Goal: Task Accomplishment & Management: Manage account settings

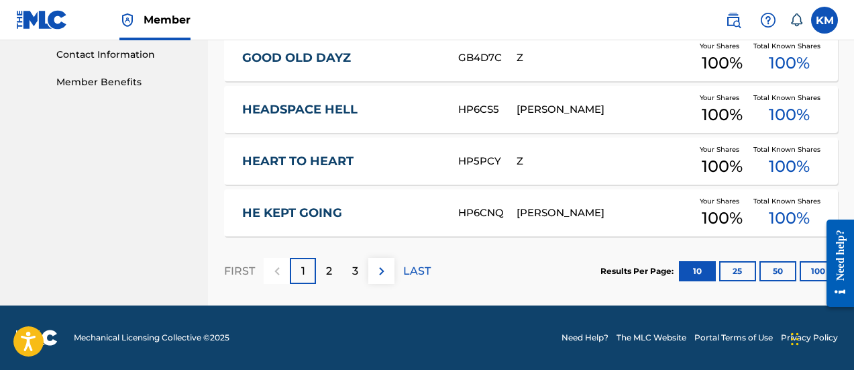
scroll to position [662, 0]
click at [820, 17] on label at bounding box center [824, 20] width 27 height 27
click at [824, 20] on input "KM [PERSON_NAME] [EMAIL_ADDRESS][DOMAIN_NAME] Notification Preferences Profile …" at bounding box center [824, 20] width 0 height 0
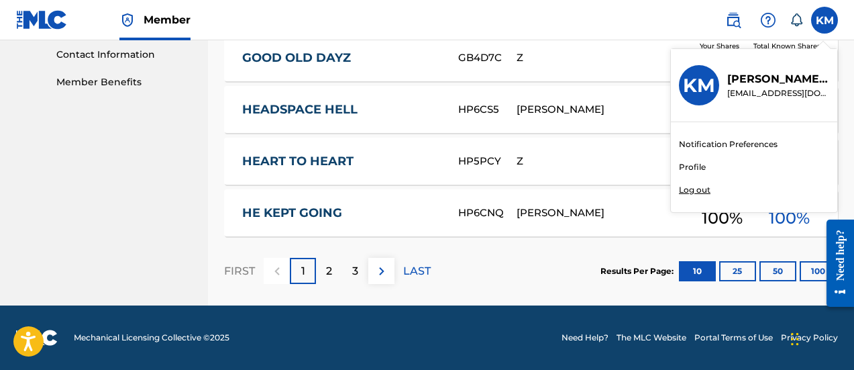
click at [698, 184] on p "Log out" at bounding box center [695, 190] width 32 height 12
click at [824, 20] on input "KM [PERSON_NAME] [EMAIL_ADDRESS][DOMAIN_NAME] Notification Preferences Profile …" at bounding box center [824, 20] width 0 height 0
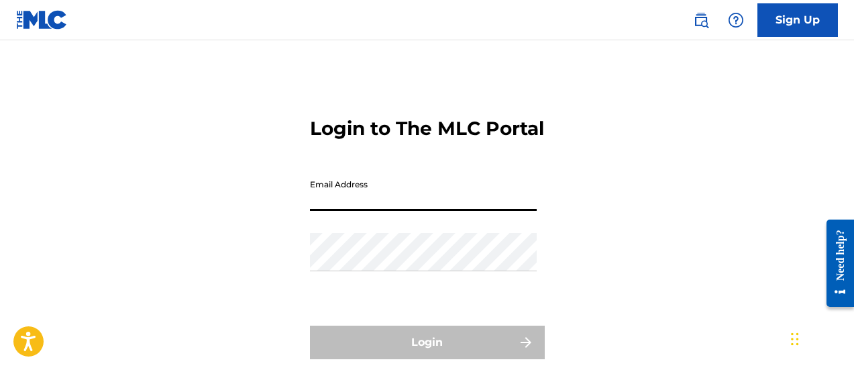
click at [381, 211] on input "Email Address" at bounding box center [423, 191] width 227 height 38
type input "[EMAIL_ADDRESS][DOMAIN_NAME]"
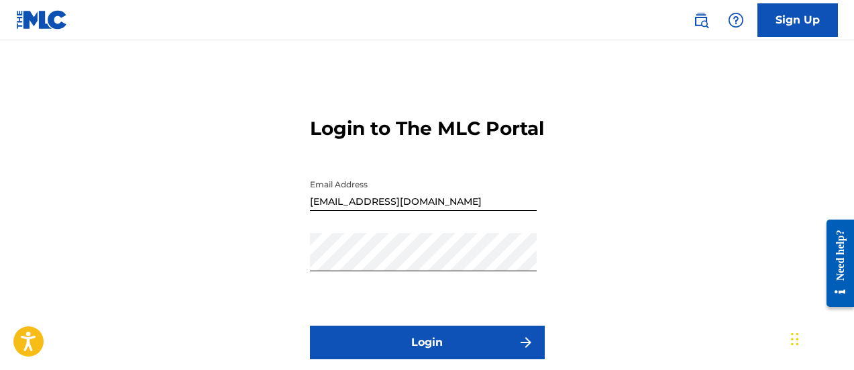
click at [390, 359] on button "Login" at bounding box center [427, 342] width 235 height 34
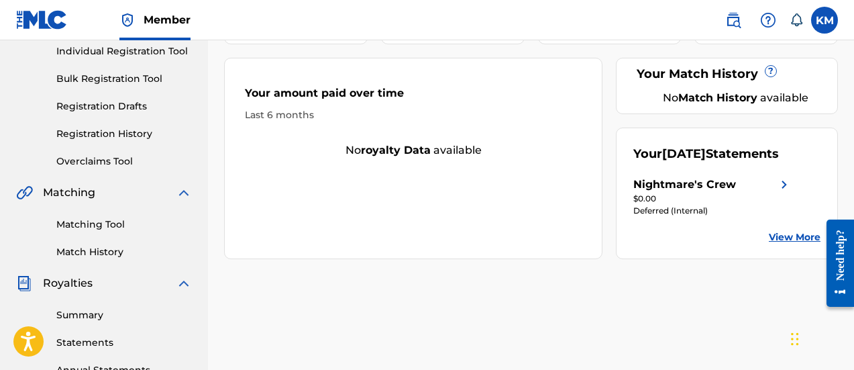
scroll to position [201, 0]
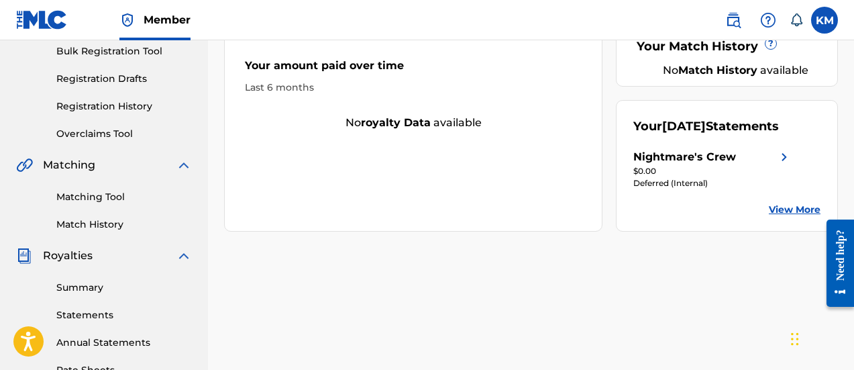
click at [777, 217] on link "View More" at bounding box center [795, 210] width 52 height 14
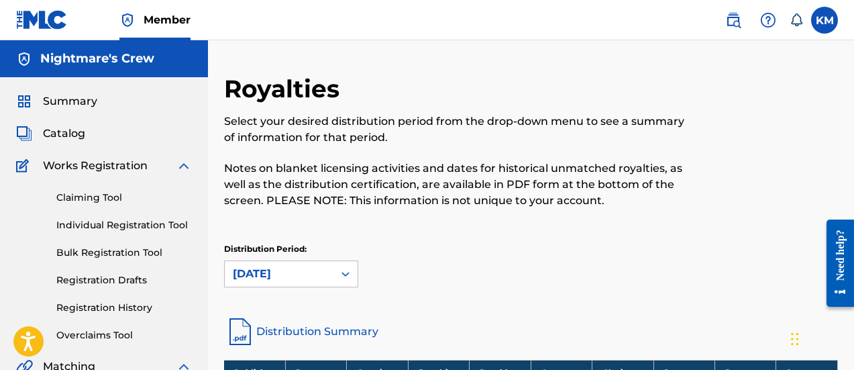
click at [64, 136] on span "Catalog" at bounding box center [64, 133] width 42 height 16
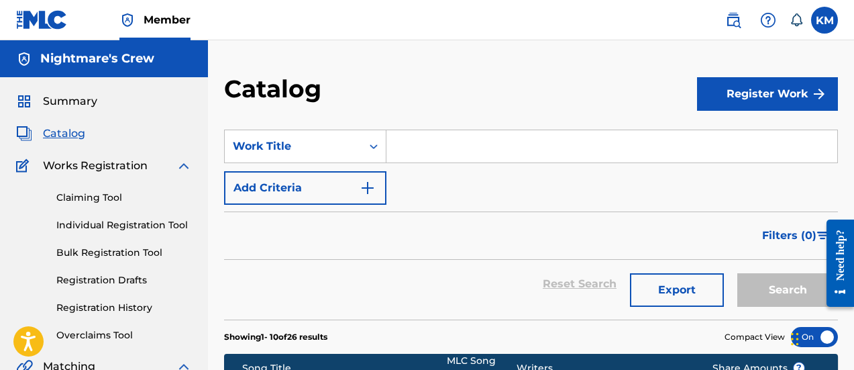
click at [69, 101] on span "Summary" at bounding box center [70, 101] width 54 height 16
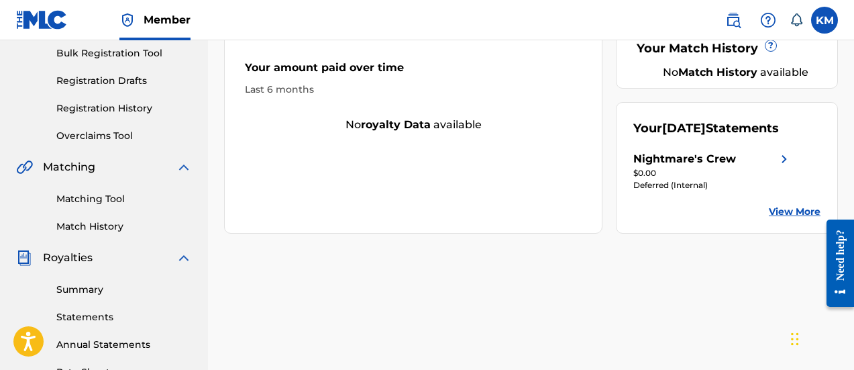
scroll to position [201, 0]
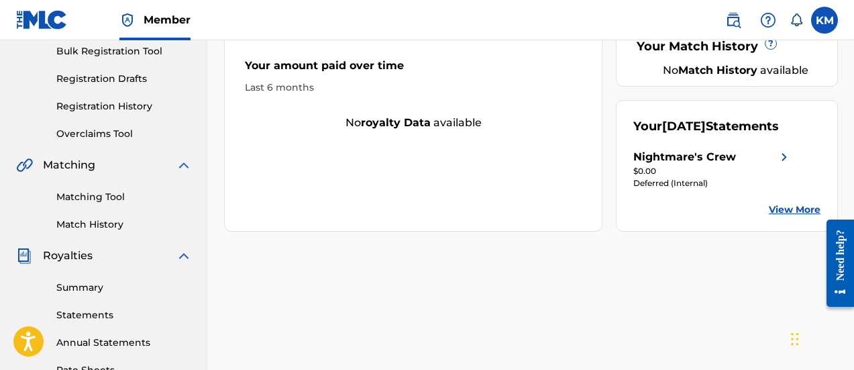
click at [794, 217] on link "View More" at bounding box center [795, 210] width 52 height 14
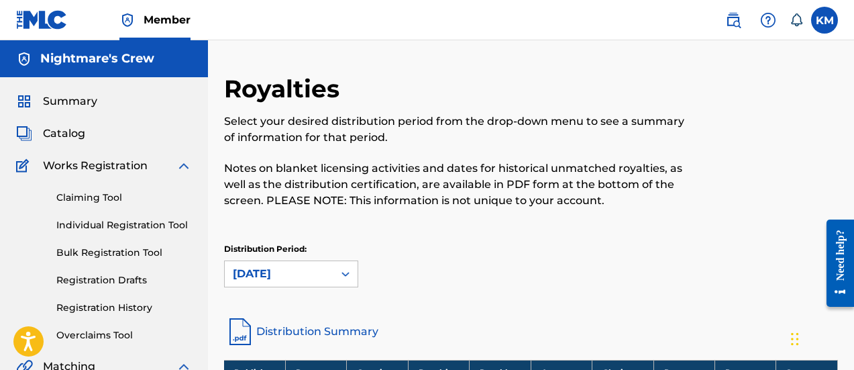
click at [77, 99] on span "Summary" at bounding box center [70, 101] width 54 height 16
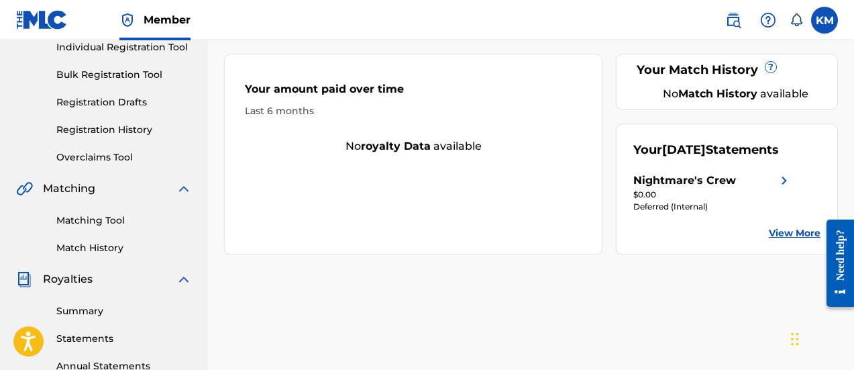
scroll to position [201, 0]
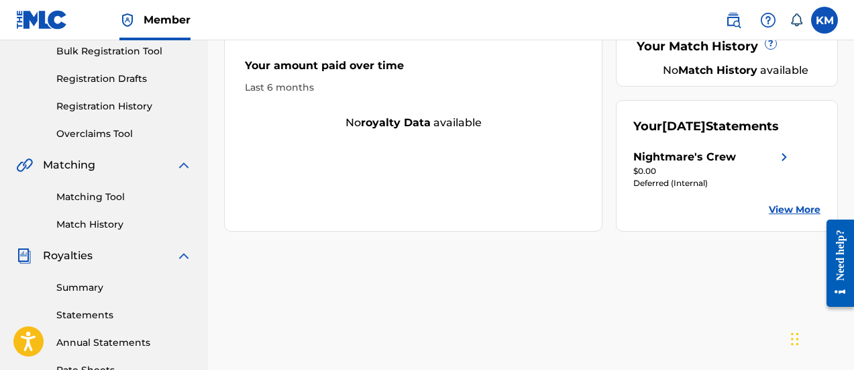
click at [779, 217] on link "View More" at bounding box center [795, 210] width 52 height 14
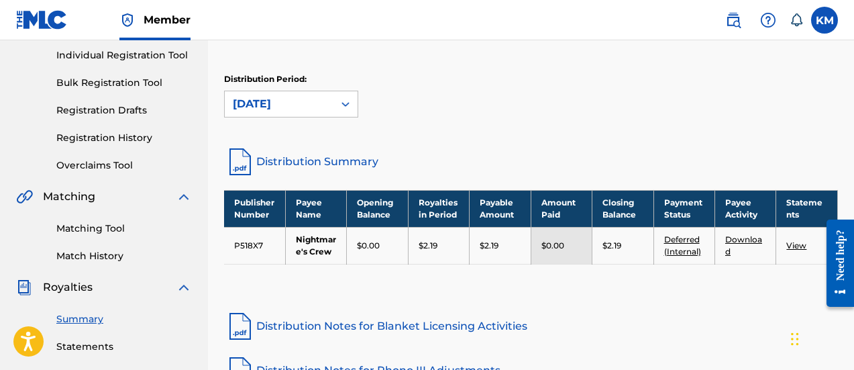
scroll to position [201, 0]
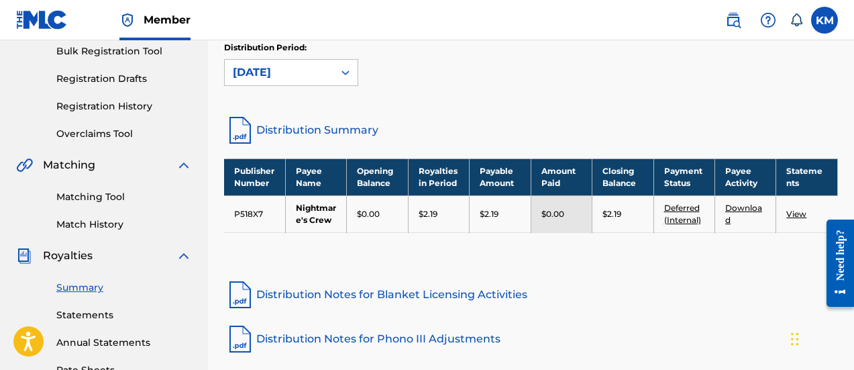
click at [797, 217] on link "View" at bounding box center [796, 214] width 20 height 10
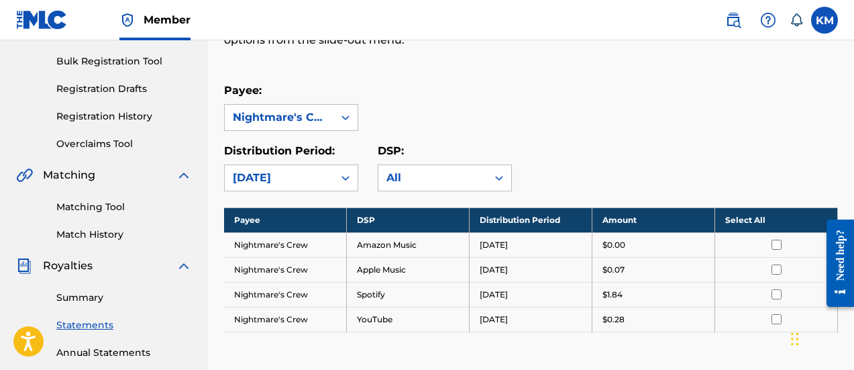
scroll to position [201, 0]
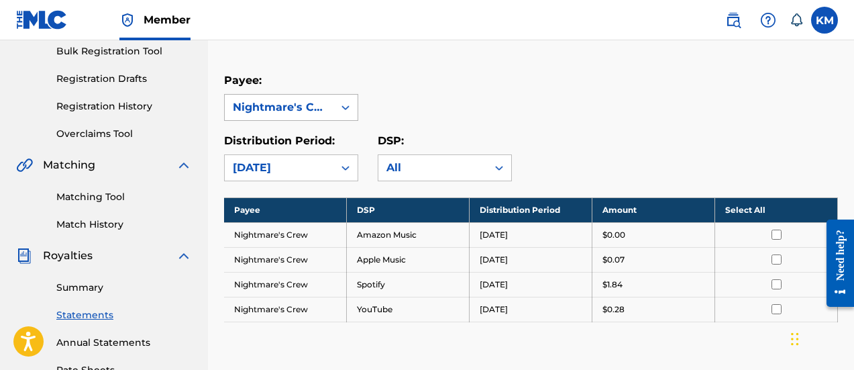
click at [319, 105] on div "Nightmare's Crew" at bounding box center [279, 107] width 93 height 16
click at [319, 106] on div "Nightmare's Crew" at bounding box center [279, 107] width 93 height 16
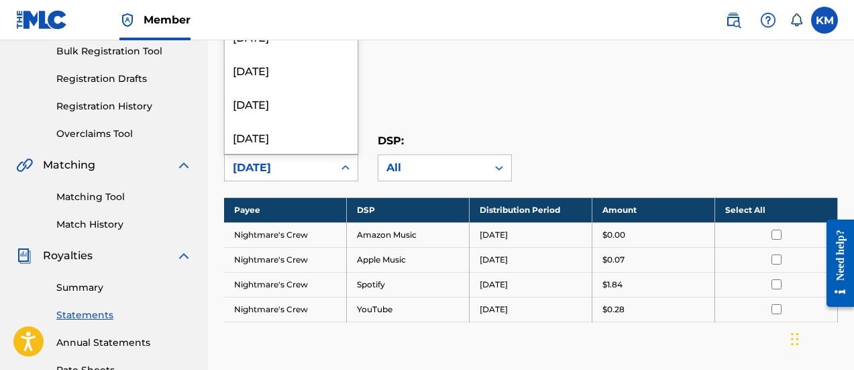
click at [308, 161] on div "[DATE]" at bounding box center [279, 168] width 93 height 16
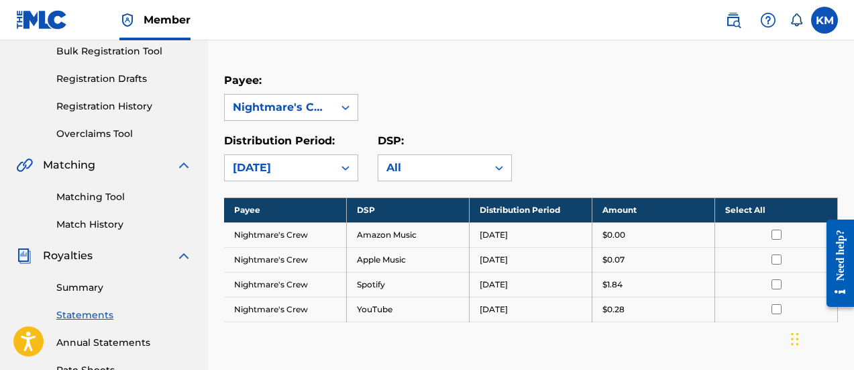
click at [306, 160] on div "[DATE]" at bounding box center [279, 168] width 93 height 16
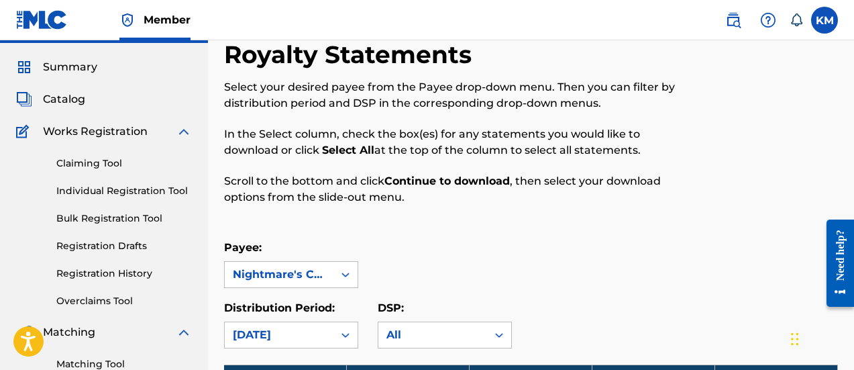
scroll to position [0, 0]
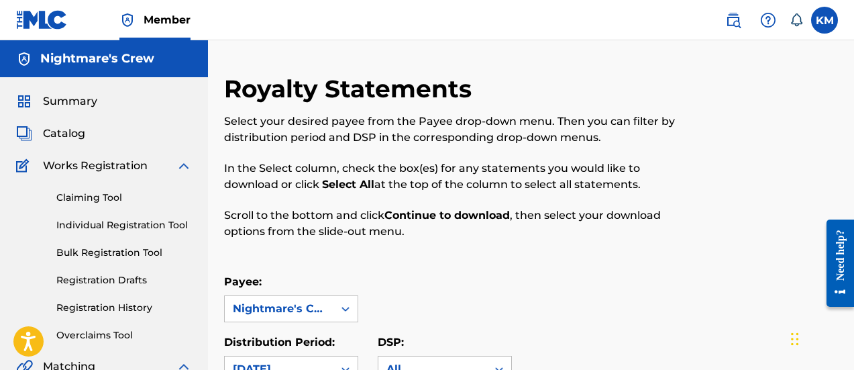
click at [72, 104] on span "Summary" at bounding box center [70, 101] width 54 height 16
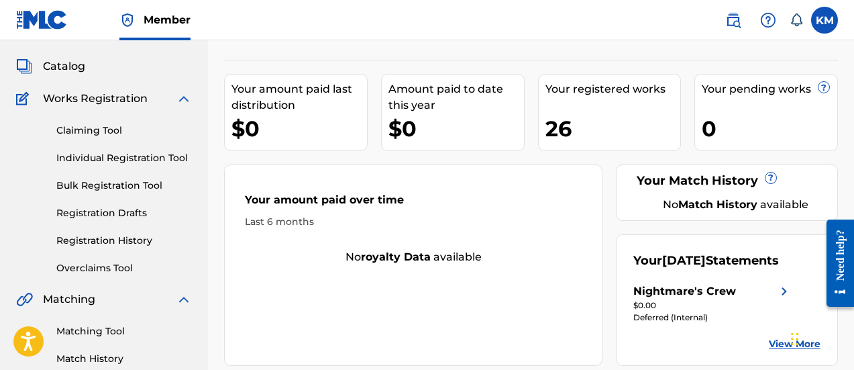
scroll to position [134, 0]
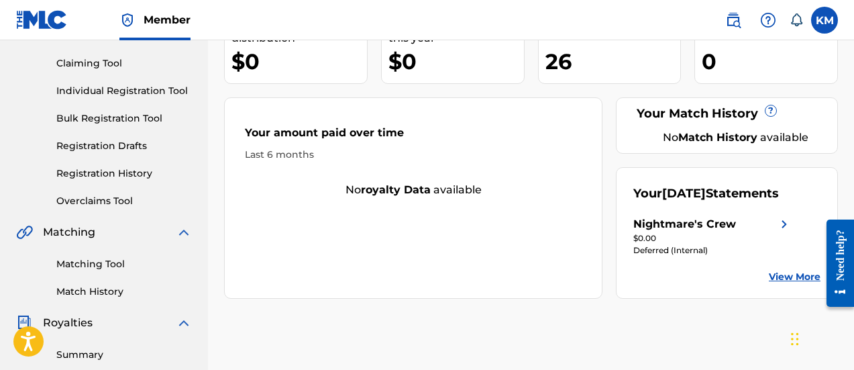
click at [67, 204] on link "Overclaims Tool" at bounding box center [124, 201] width 136 height 14
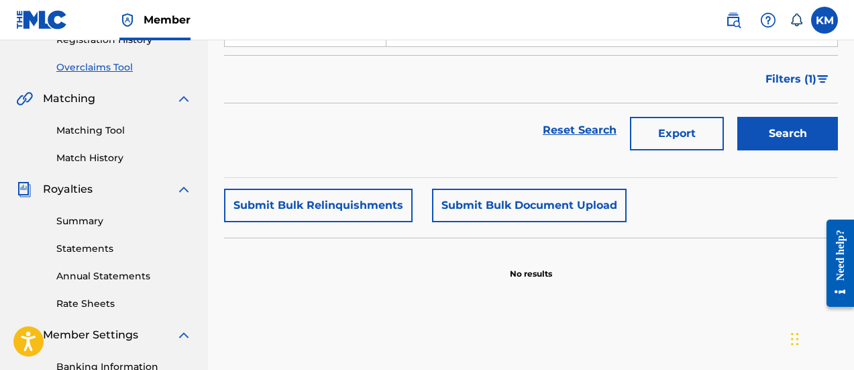
scroll to position [268, 0]
click at [95, 241] on link "Statements" at bounding box center [124, 248] width 136 height 14
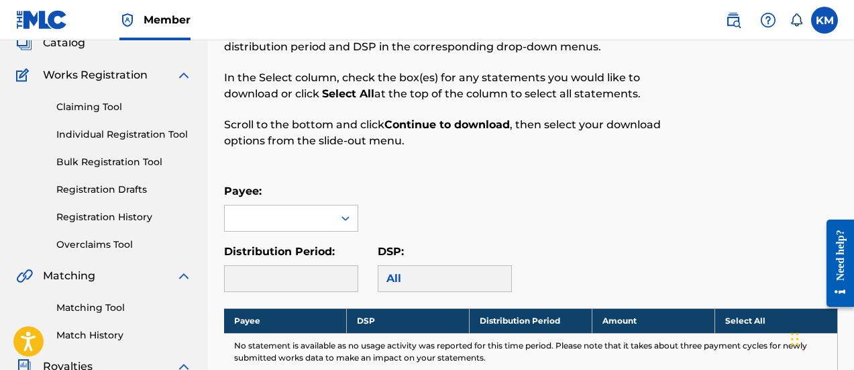
scroll to position [67, 0]
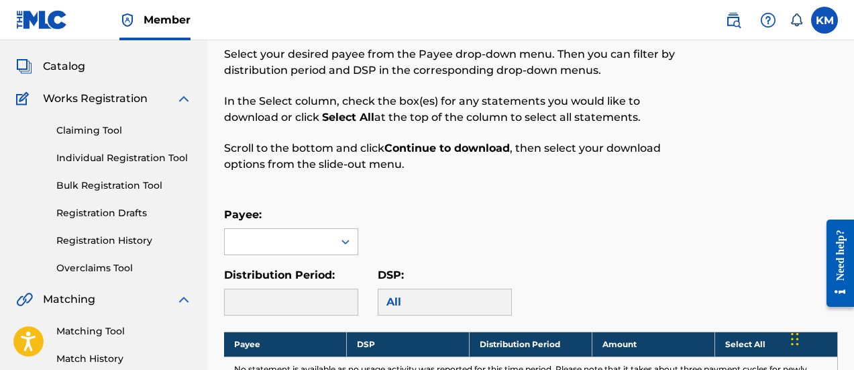
click at [87, 126] on link "Claiming Tool" at bounding box center [124, 130] width 136 height 14
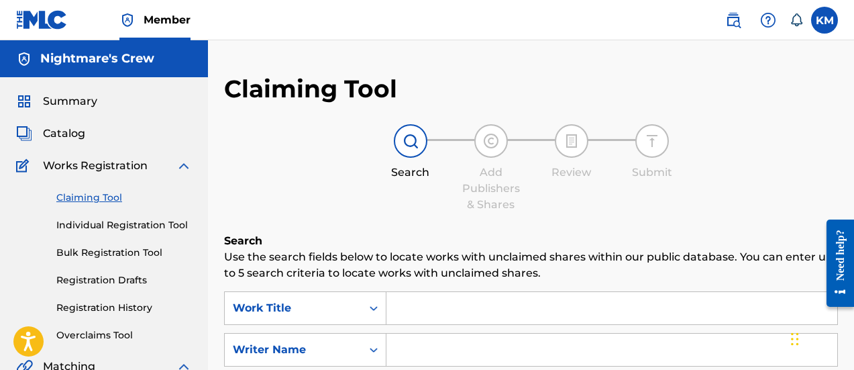
click at [88, 106] on span "Summary" at bounding box center [70, 101] width 54 height 16
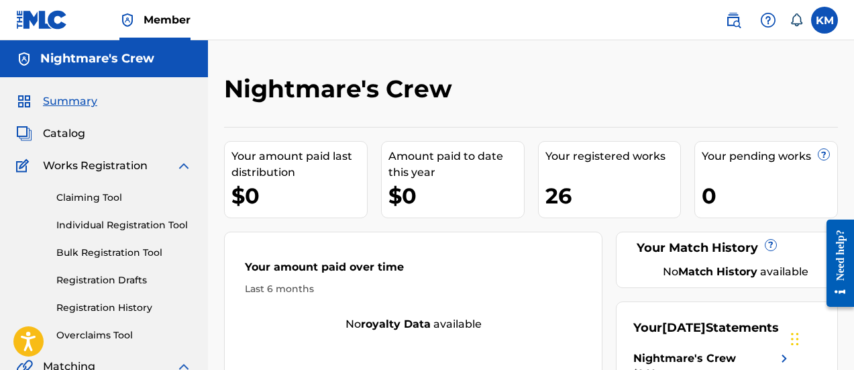
click at [65, 136] on span "Catalog" at bounding box center [64, 133] width 42 height 16
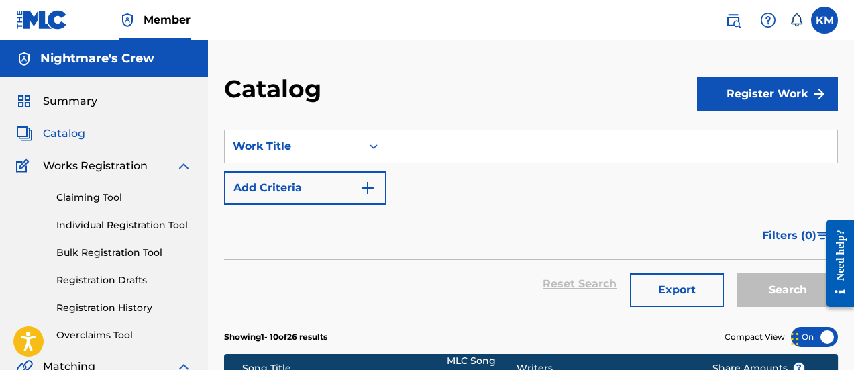
scroll to position [67, 0]
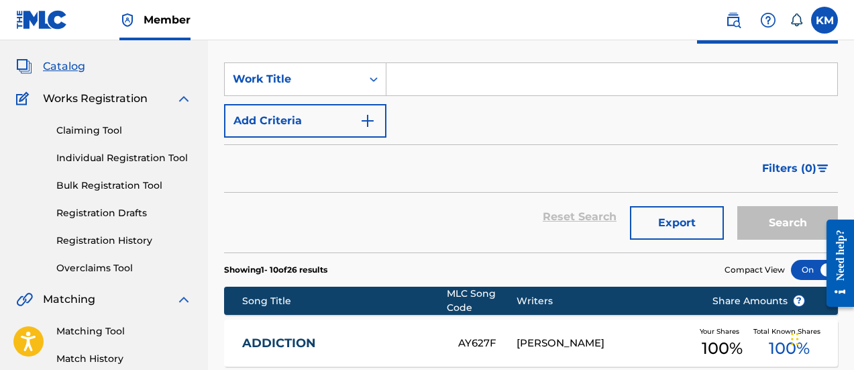
click at [101, 239] on link "Registration History" at bounding box center [124, 240] width 136 height 14
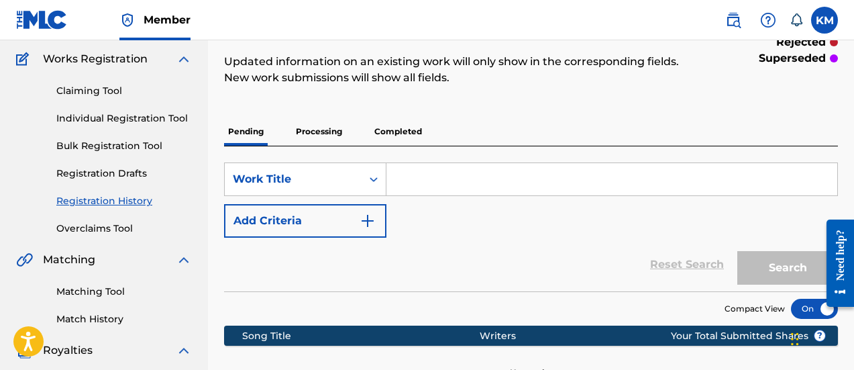
scroll to position [67, 0]
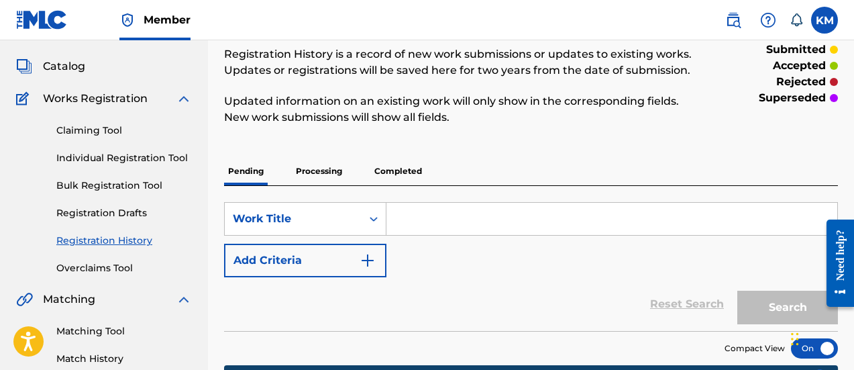
click at [313, 176] on p "Processing" at bounding box center [319, 171] width 54 height 28
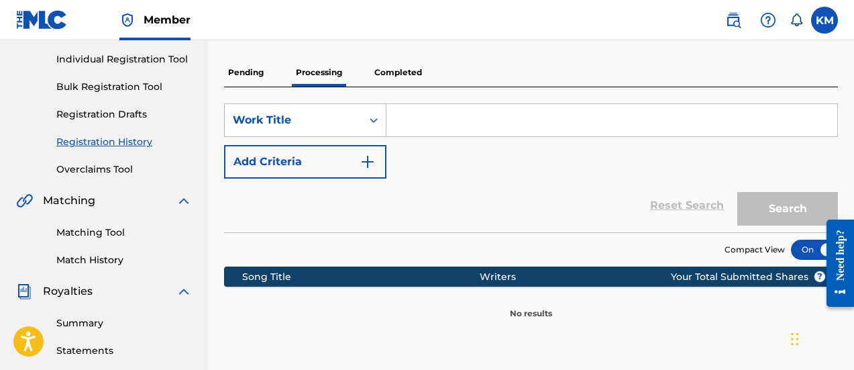
scroll to position [134, 0]
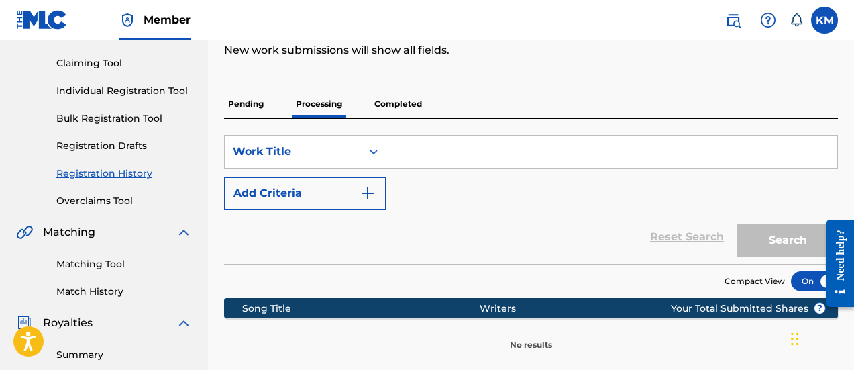
click at [411, 106] on p "Completed" at bounding box center [398, 104] width 56 height 28
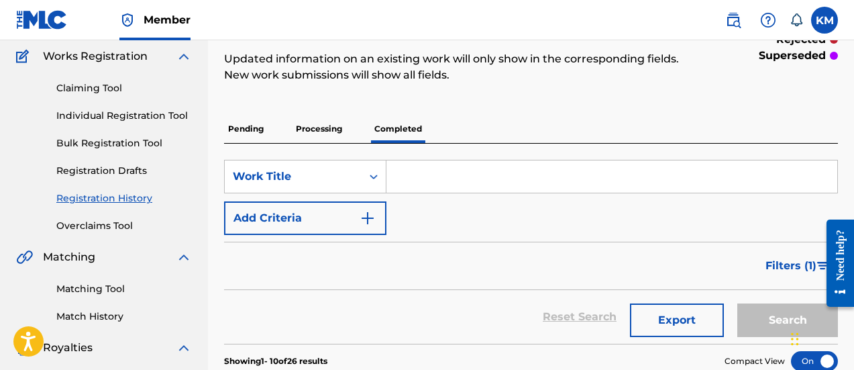
scroll to position [67, 0]
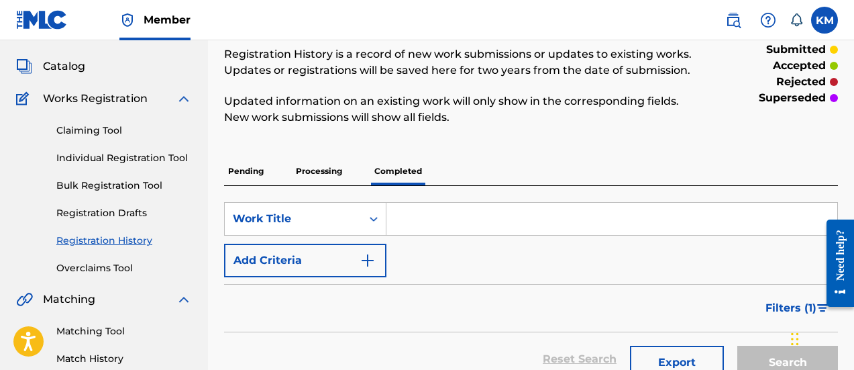
click at [323, 169] on p "Processing" at bounding box center [319, 171] width 54 height 28
